Goal: Information Seeking & Learning: Learn about a topic

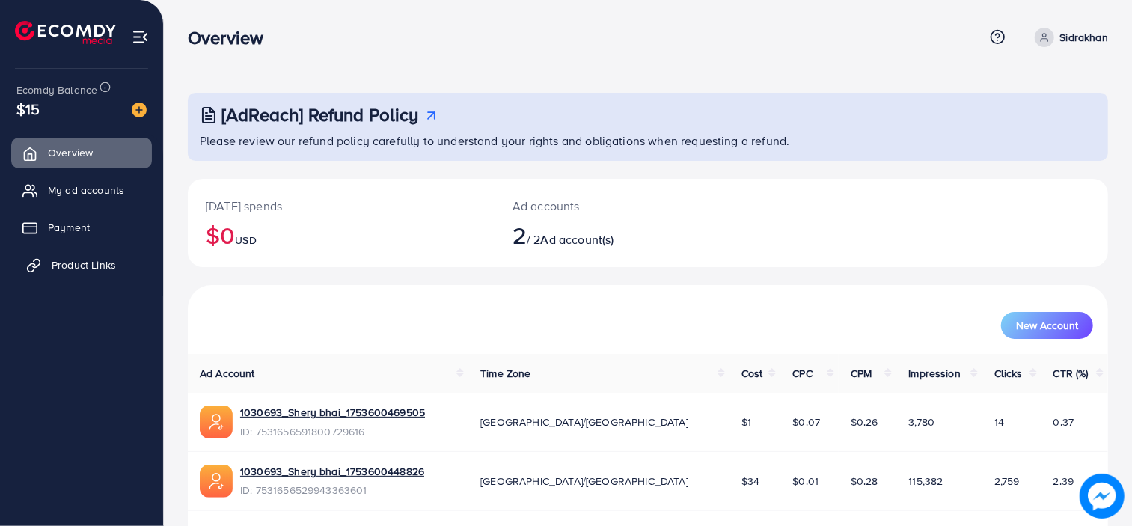
click at [87, 263] on span "Product Links" at bounding box center [84, 264] width 64 height 15
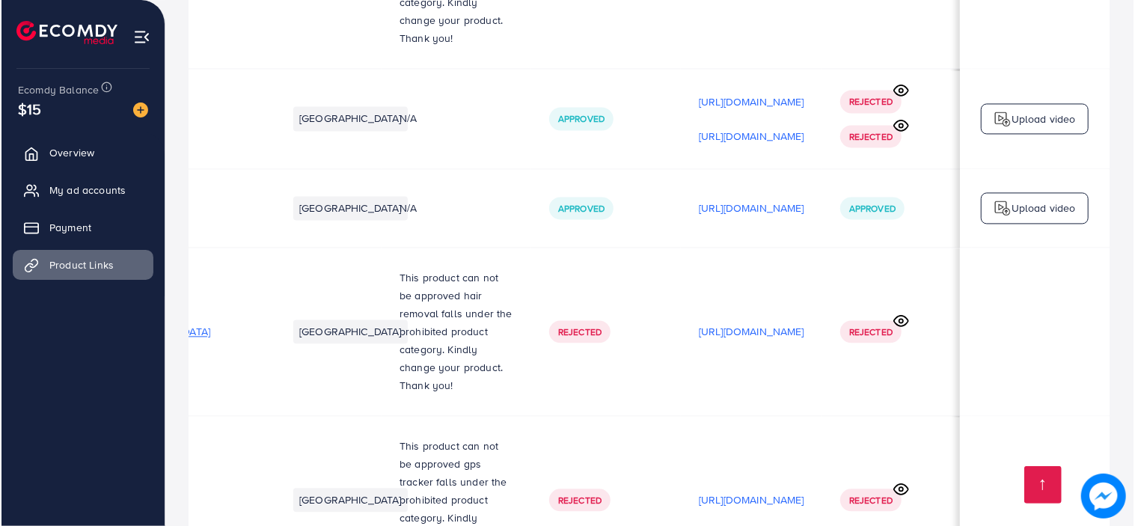
scroll to position [0, 340]
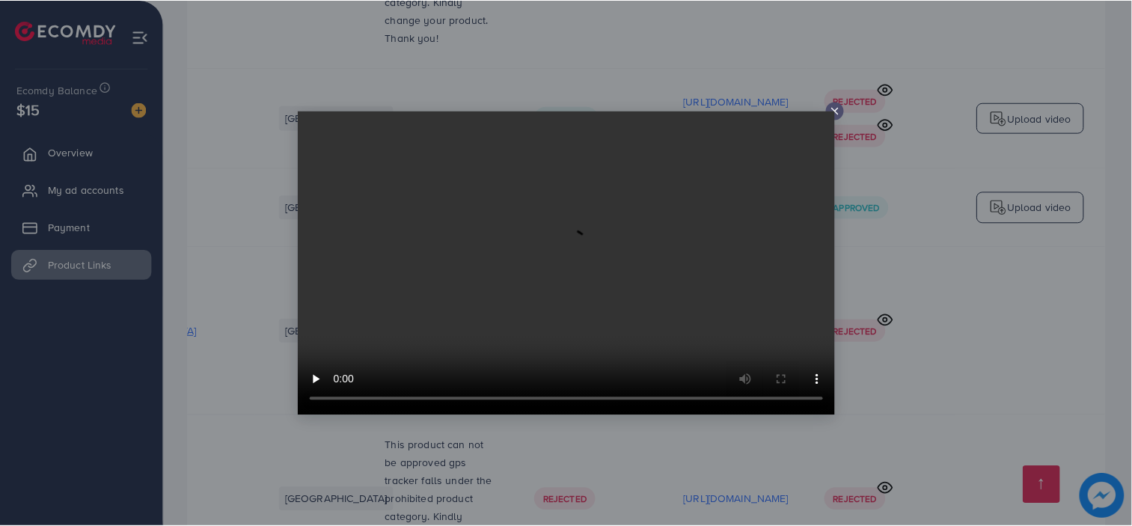
scroll to position [0, 339]
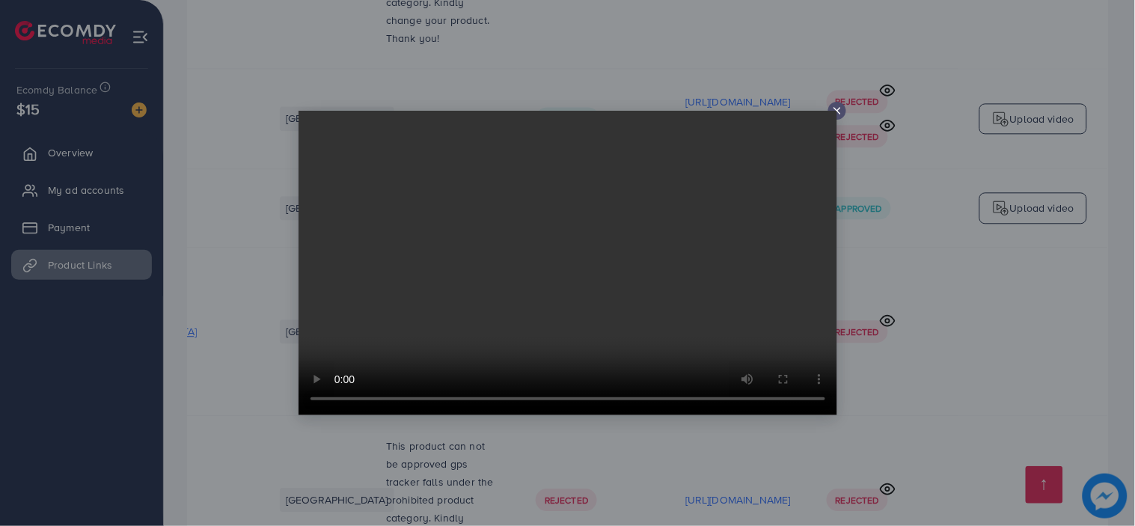
click at [837, 110] on line at bounding box center [838, 111] width 6 height 6
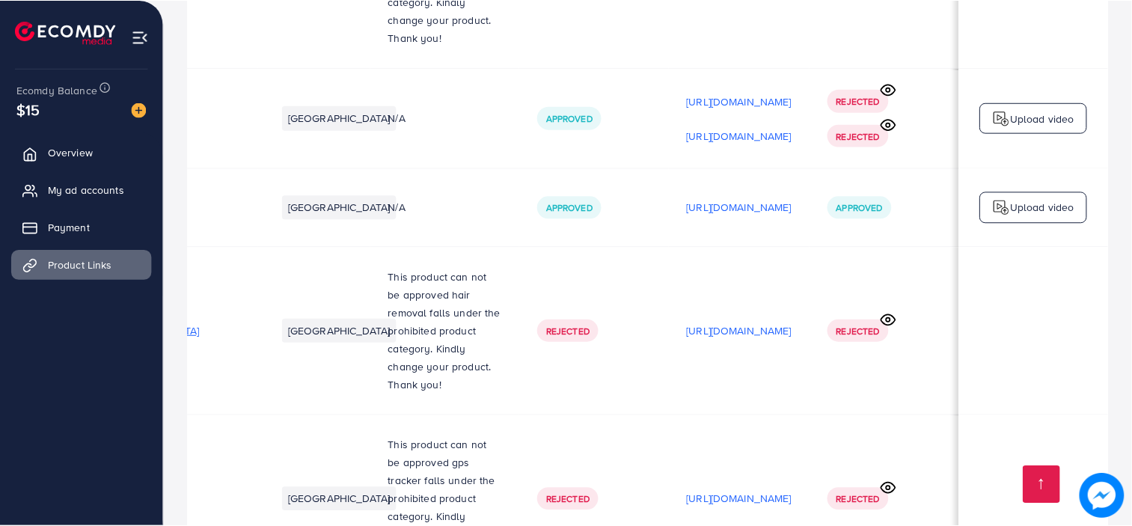
scroll to position [0, 337]
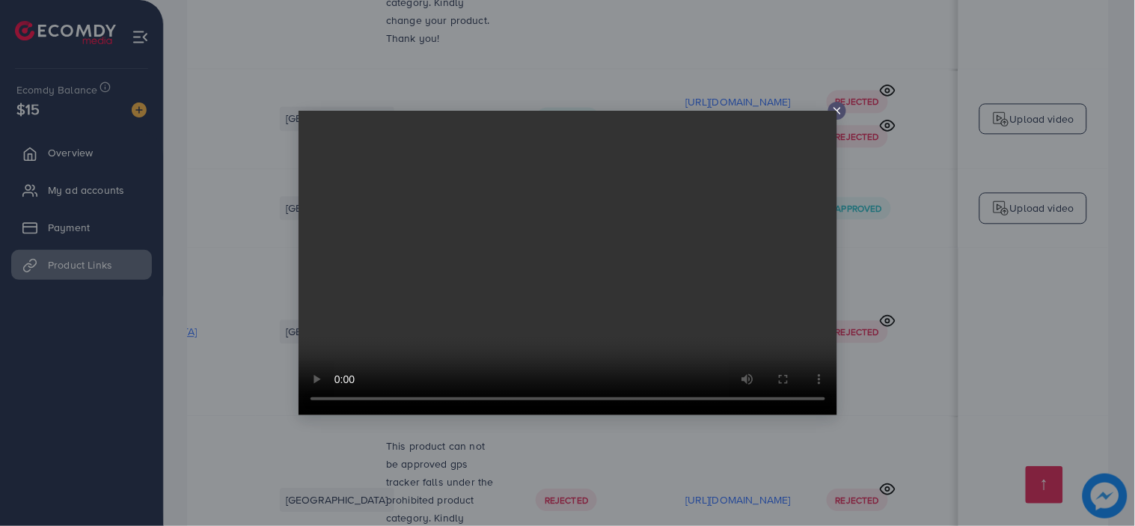
click at [837, 107] on icon at bounding box center [838, 111] width 12 height 12
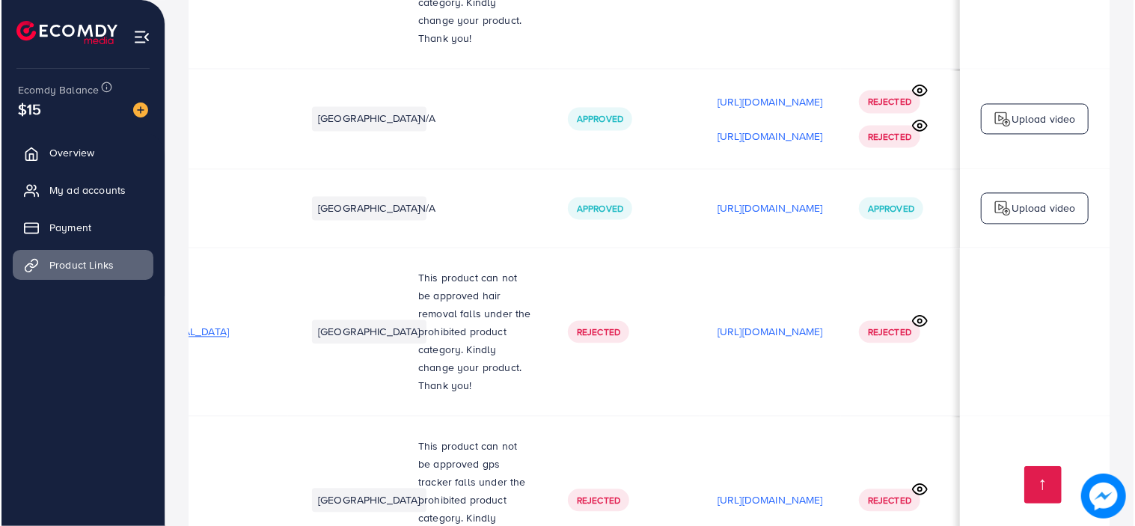
scroll to position [0, 340]
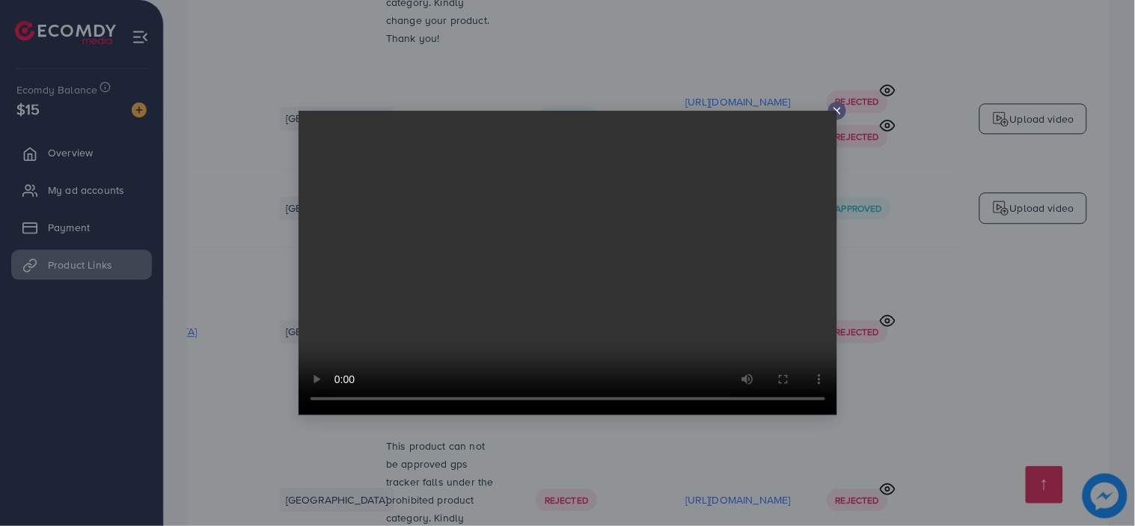
click at [836, 111] on video at bounding box center [568, 263] width 539 height 305
click at [839, 109] on line at bounding box center [838, 111] width 6 height 6
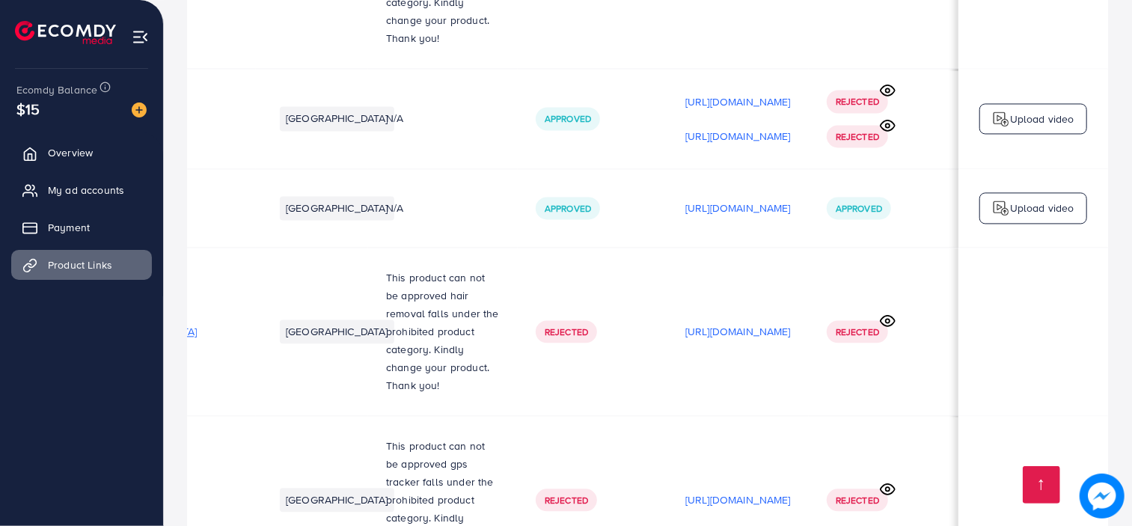
scroll to position [0, 0]
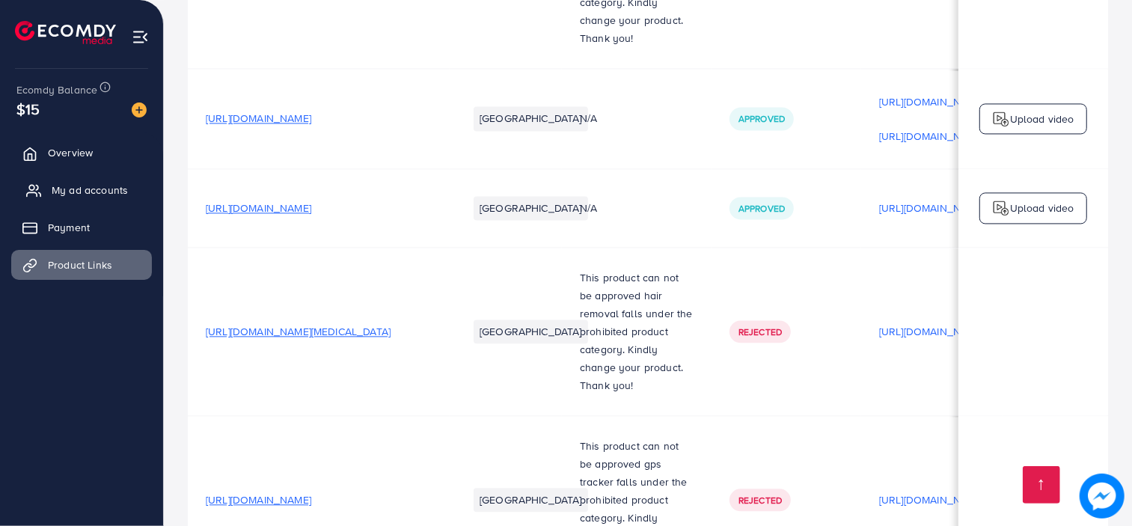
click at [107, 183] on span "My ad accounts" at bounding box center [90, 190] width 76 height 15
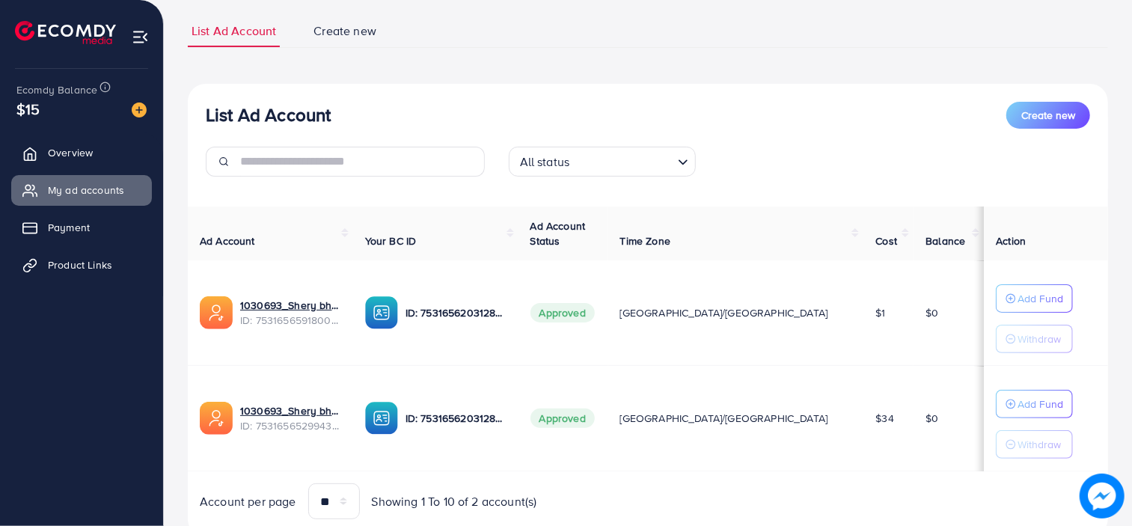
scroll to position [97, 0]
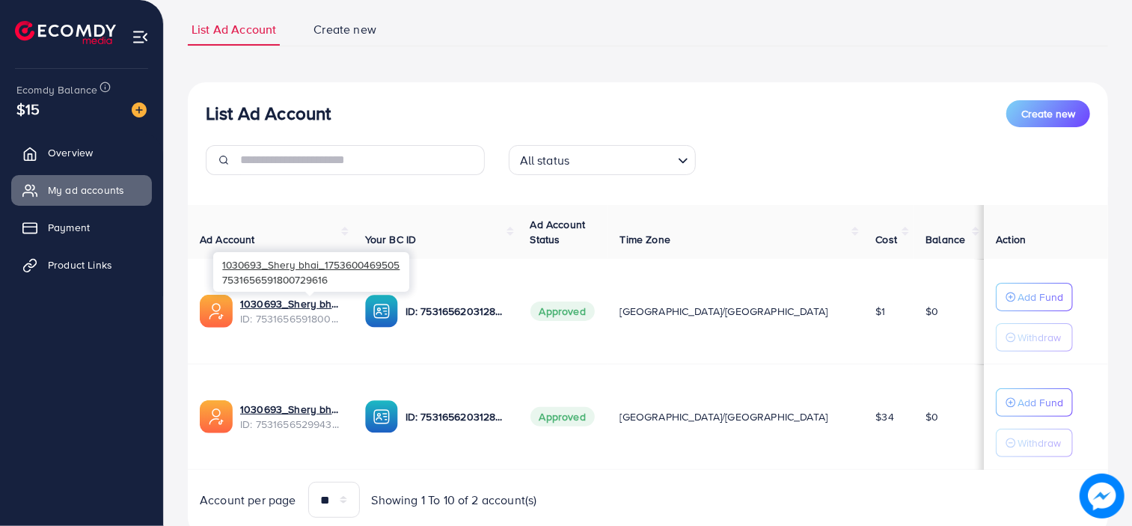
click at [310, 313] on span "ID: 7531656591800729616" at bounding box center [290, 318] width 101 height 15
click at [341, 305] on link "1030693_Shery bhai_1753600469505" at bounding box center [290, 303] width 101 height 15
